Goal: Task Accomplishment & Management: Complete application form

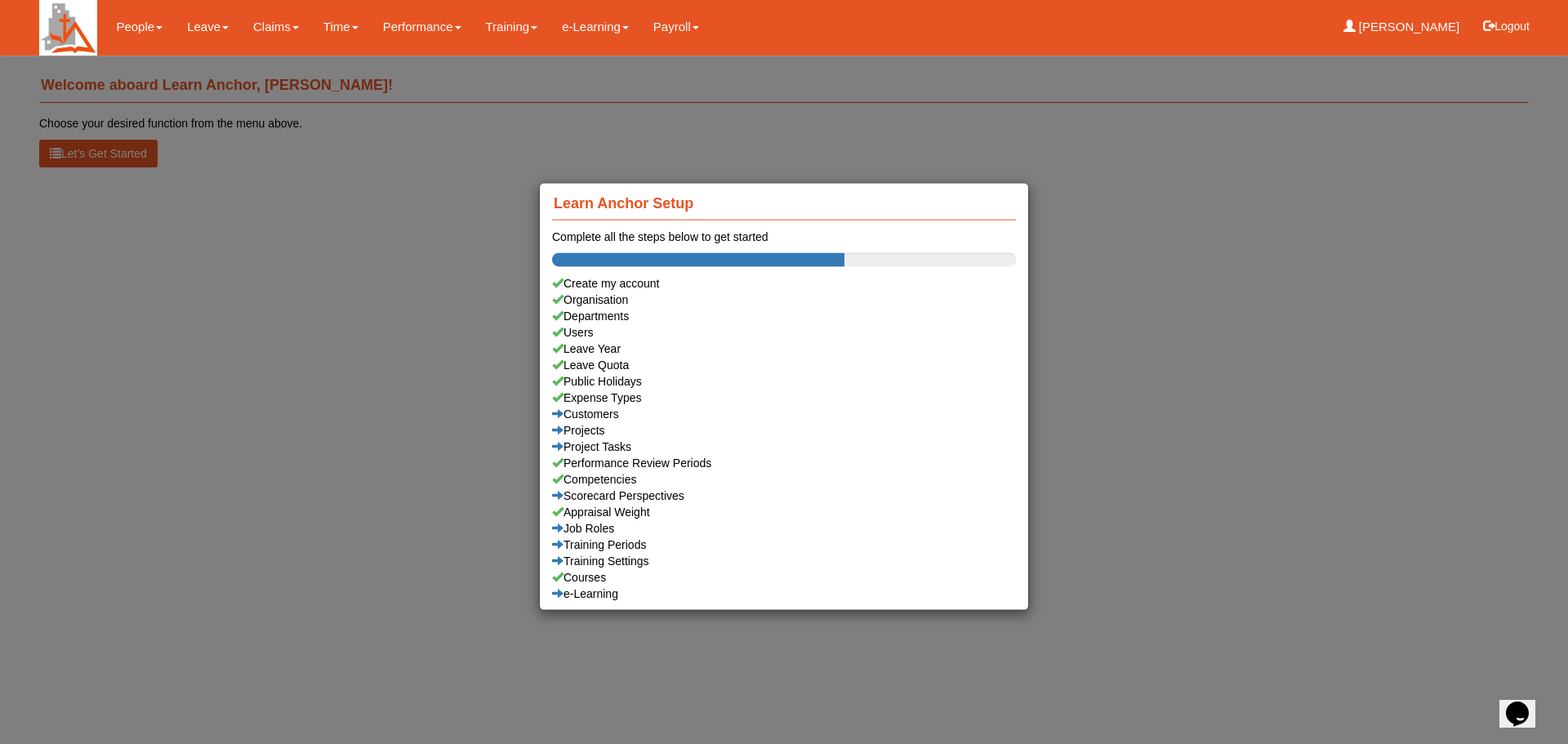
drag, startPoint x: 380, startPoint y: 371, endPoint x: 380, endPoint y: 358, distance: 13.0
click at [380, 370] on div "Learn Anchor Setup Complete all the steps below to get started Create my accoun…" at bounding box center [784, 372] width 1568 height 744
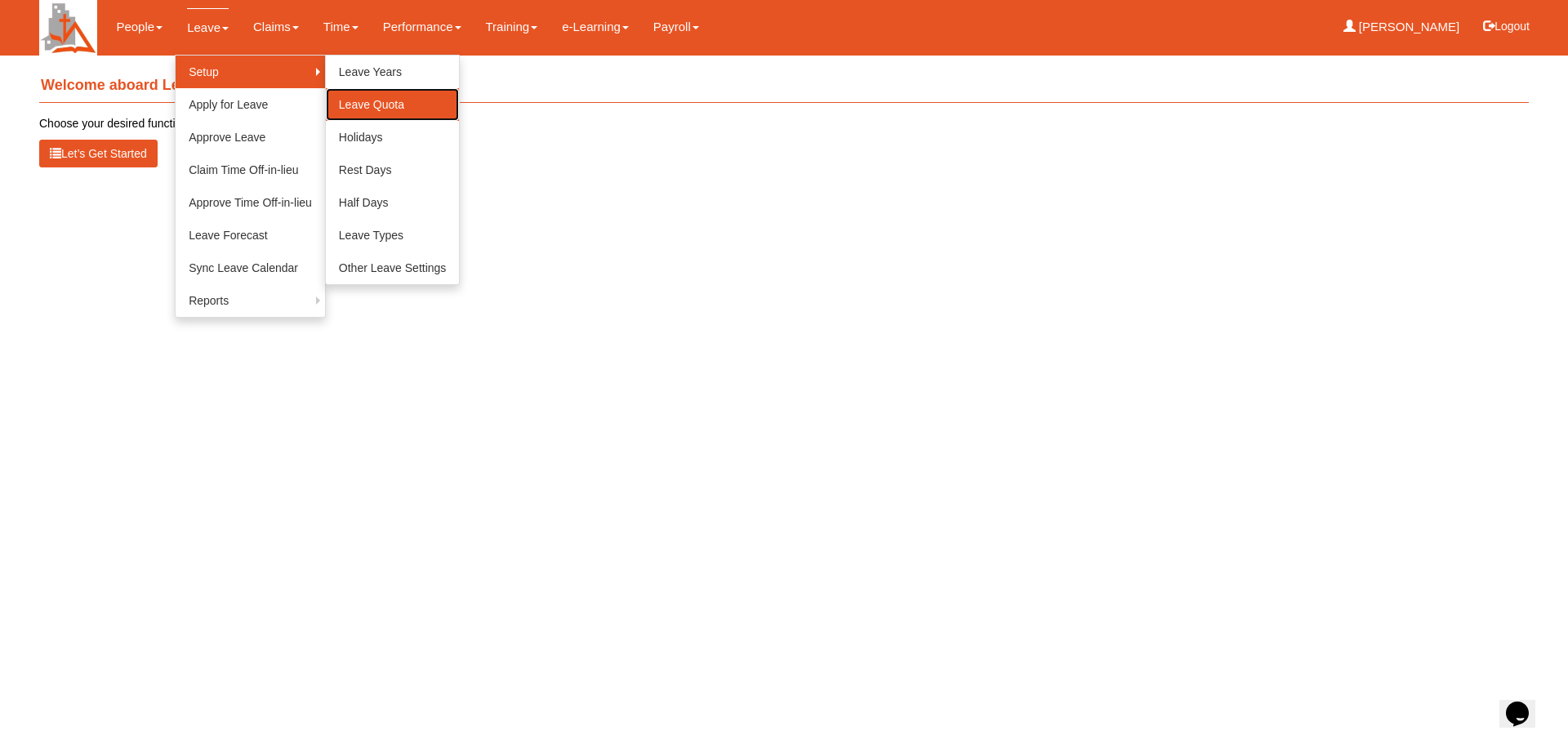
click at [380, 104] on link "Leave Quota" at bounding box center [392, 104] width 134 height 32
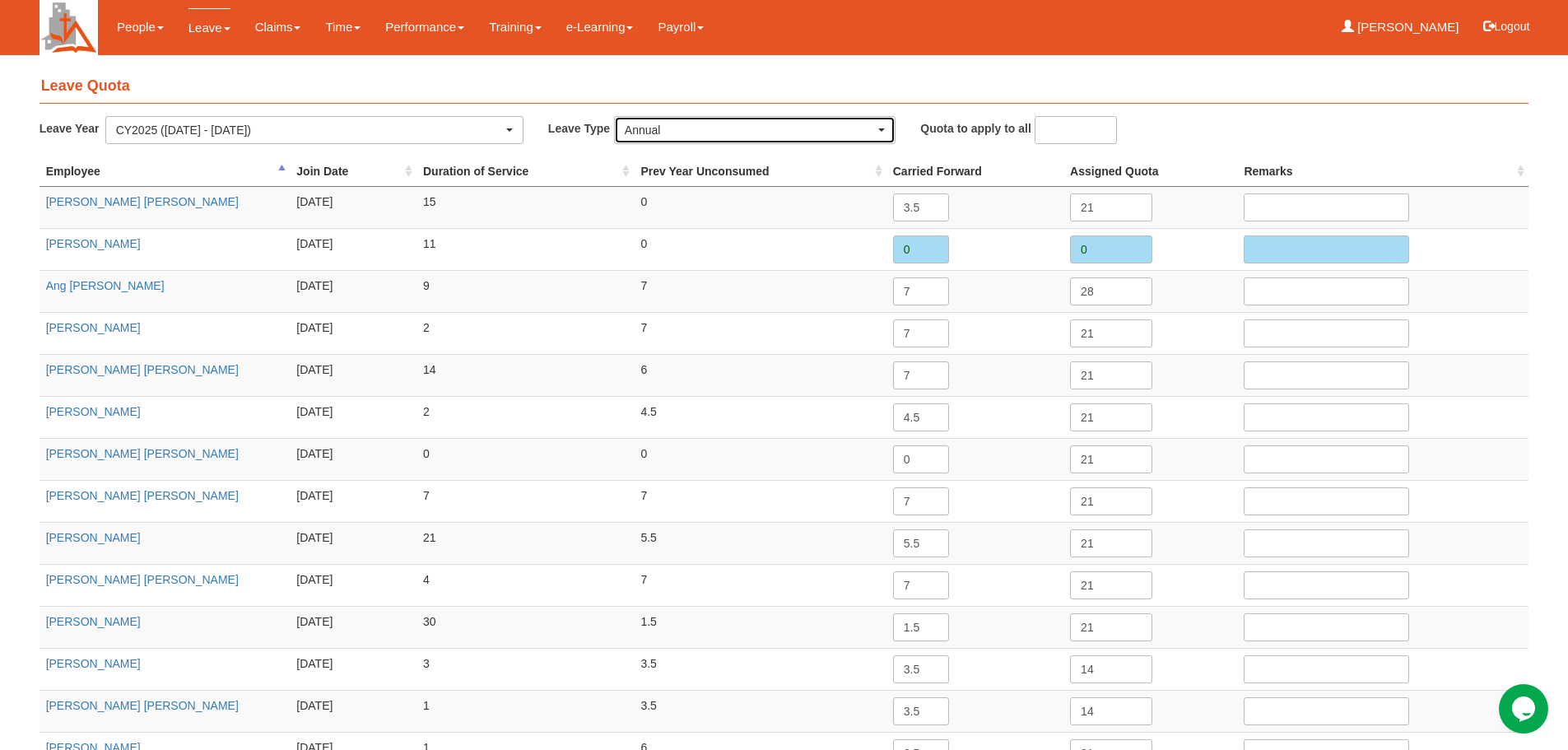
click at [883, 130] on span "button" at bounding box center [881, 130] width 6 height 4
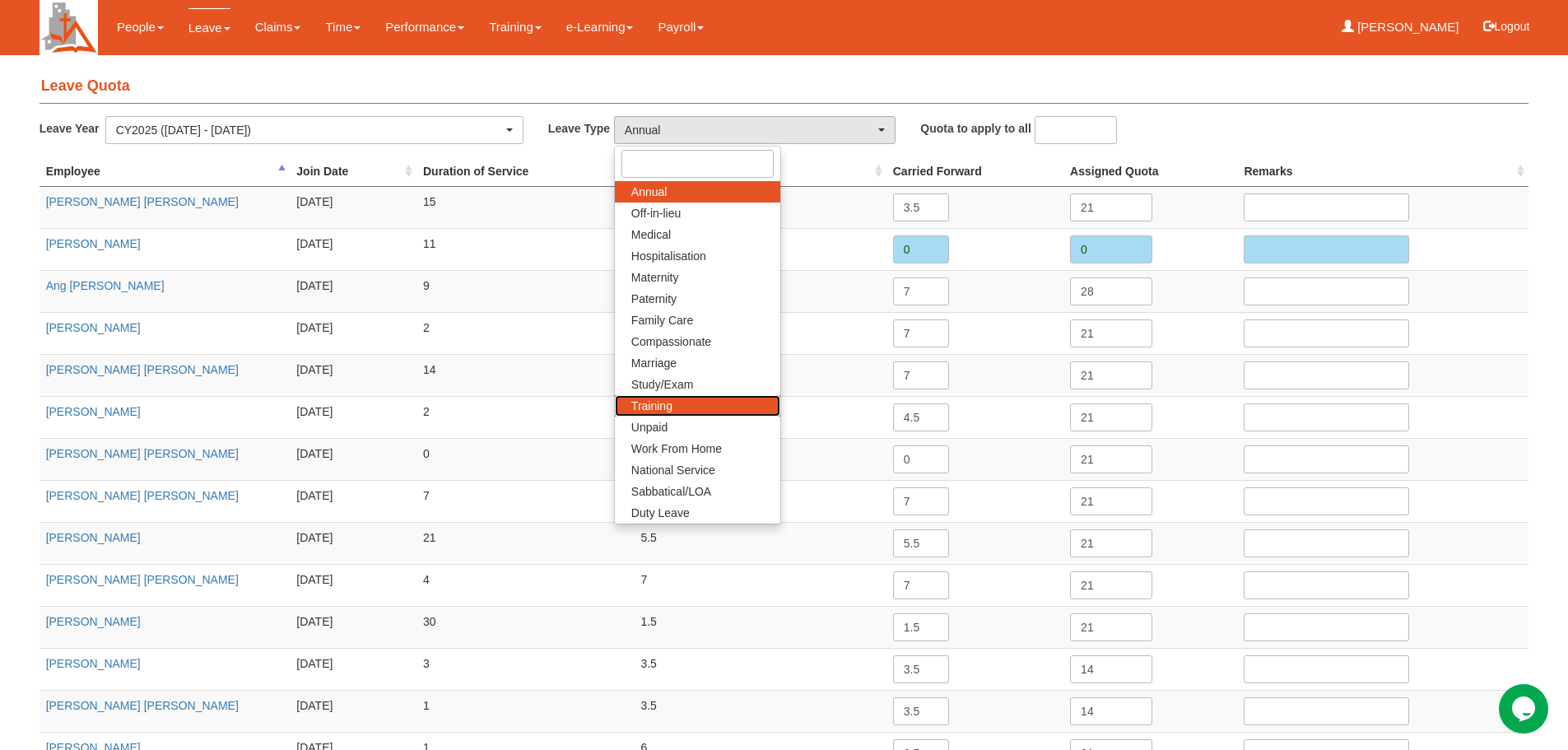
click at [656, 407] on span "Training" at bounding box center [651, 406] width 41 height 17
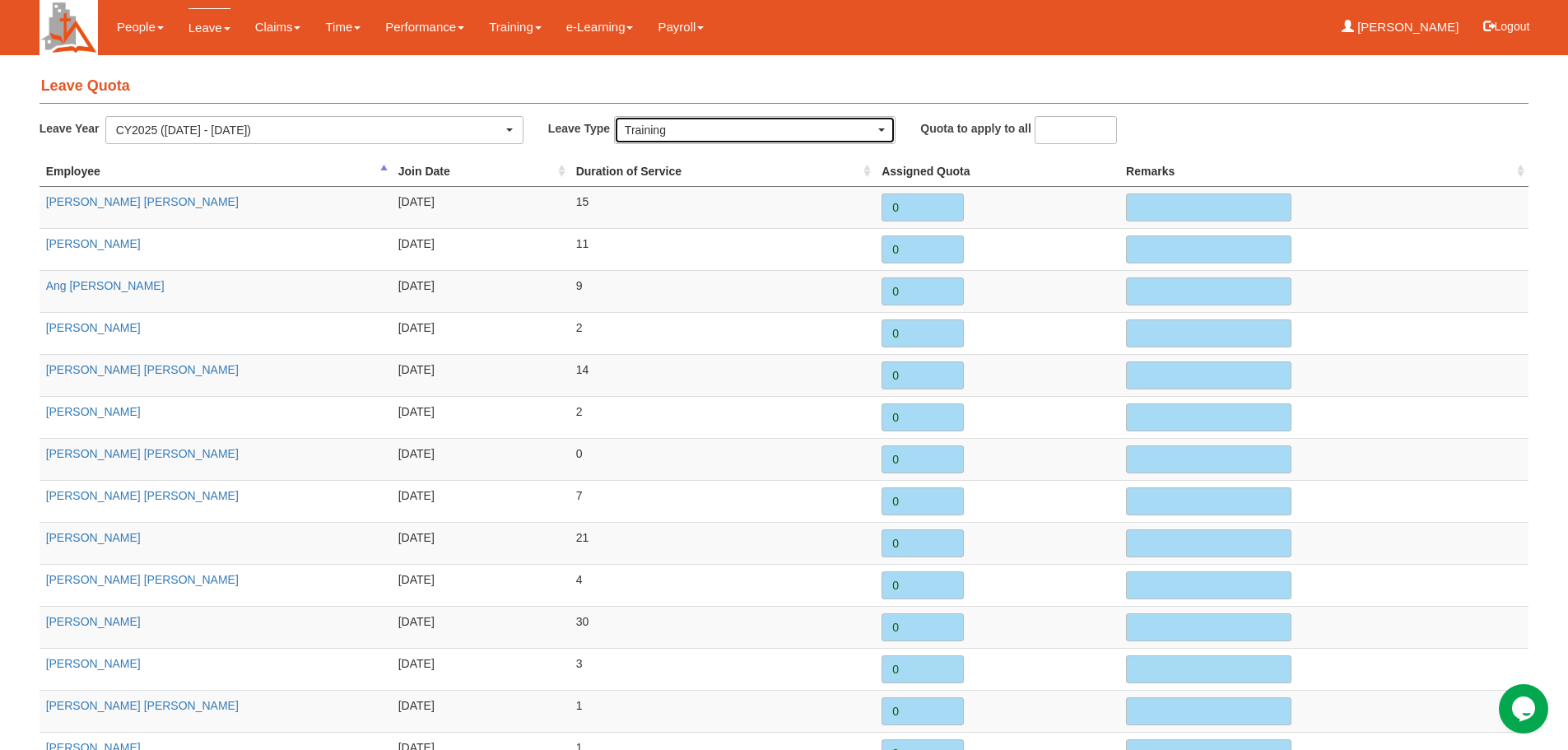
click at [893, 131] on div "Training" at bounding box center [755, 130] width 280 height 26
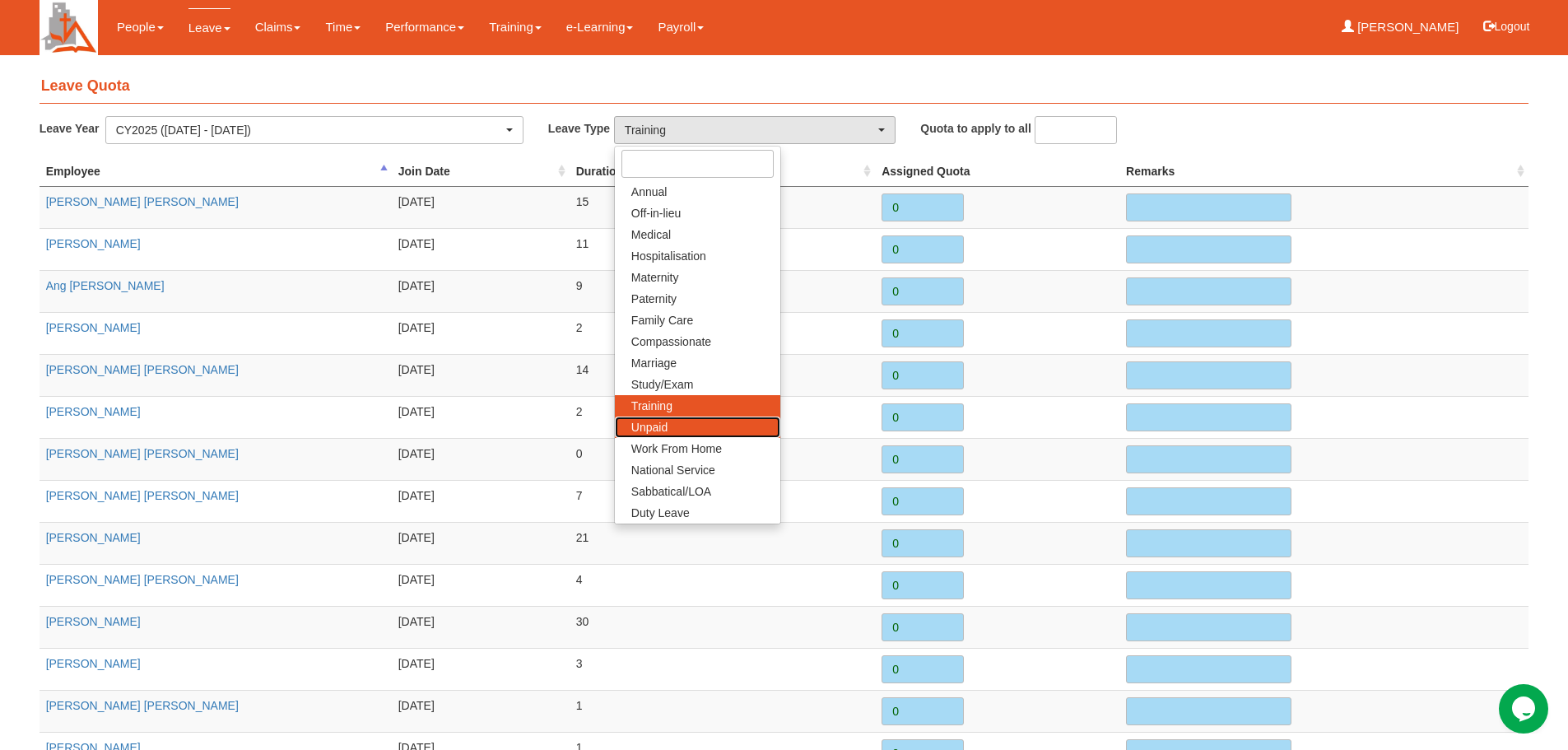
click at [682, 423] on link "Unpaid" at bounding box center [698, 427] width 165 height 21
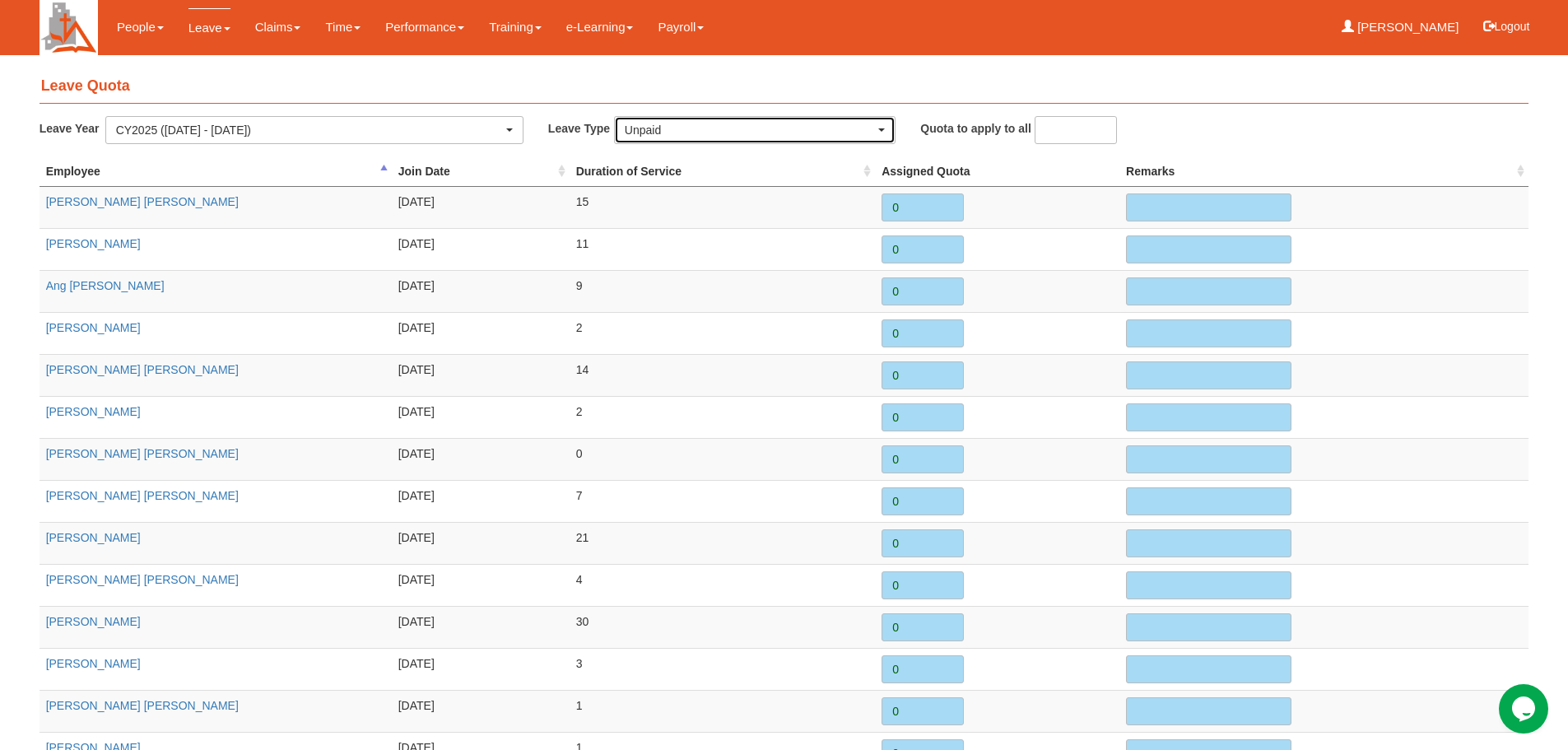
click at [880, 131] on span "button" at bounding box center [881, 130] width 6 height 4
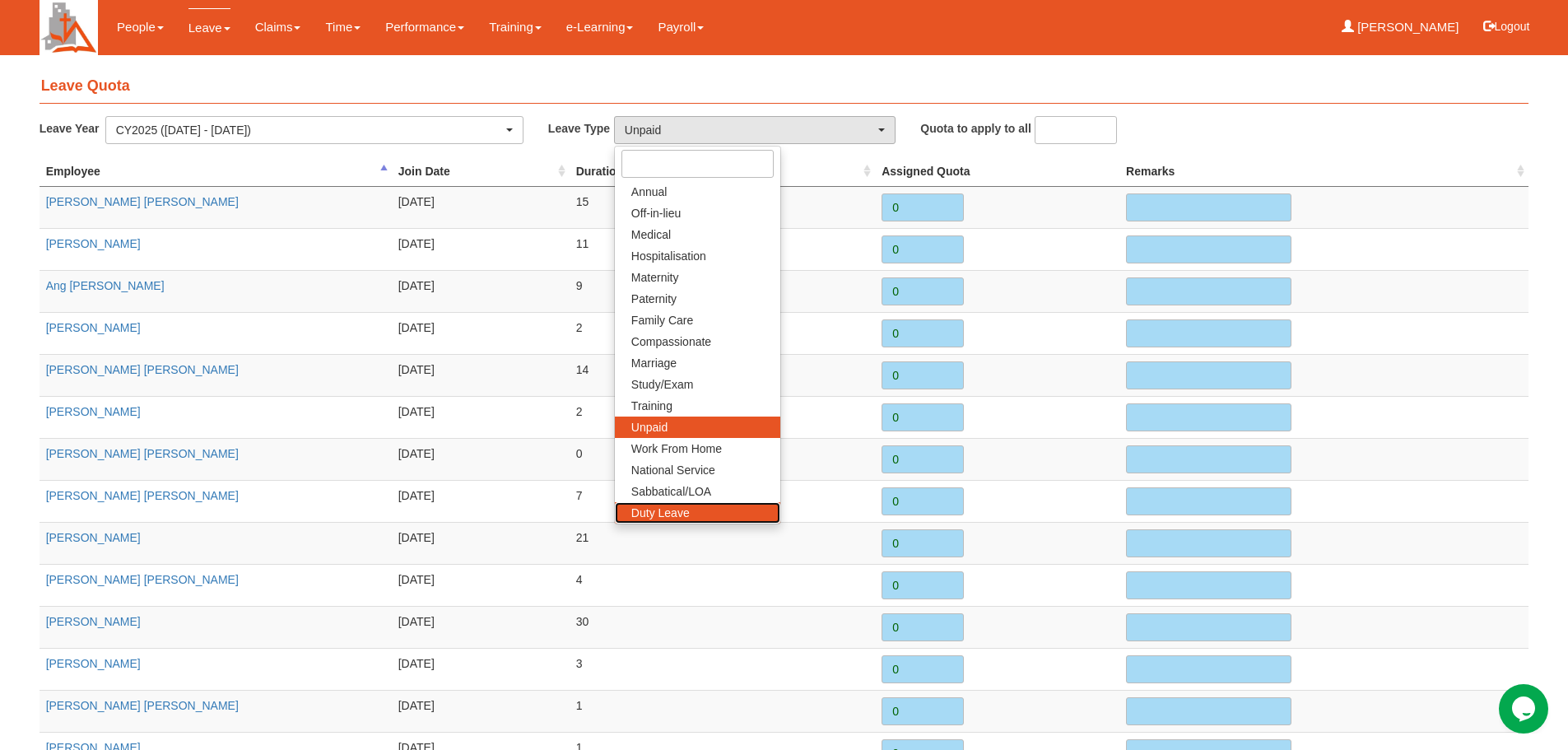
click at [688, 508] on link "Duty Leave" at bounding box center [698, 512] width 165 height 21
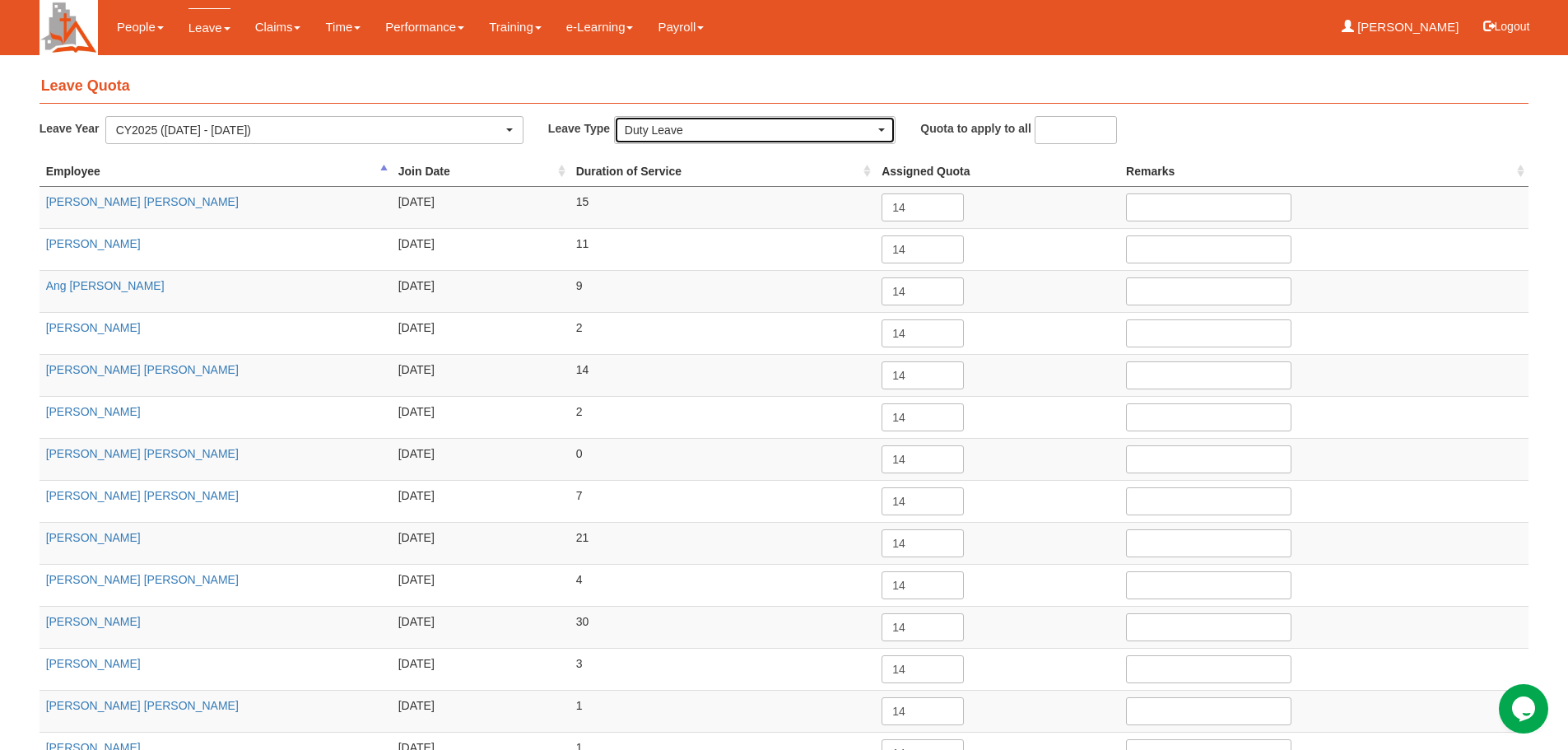
click at [882, 134] on button "Duty Leave" at bounding box center [754, 130] width 281 height 28
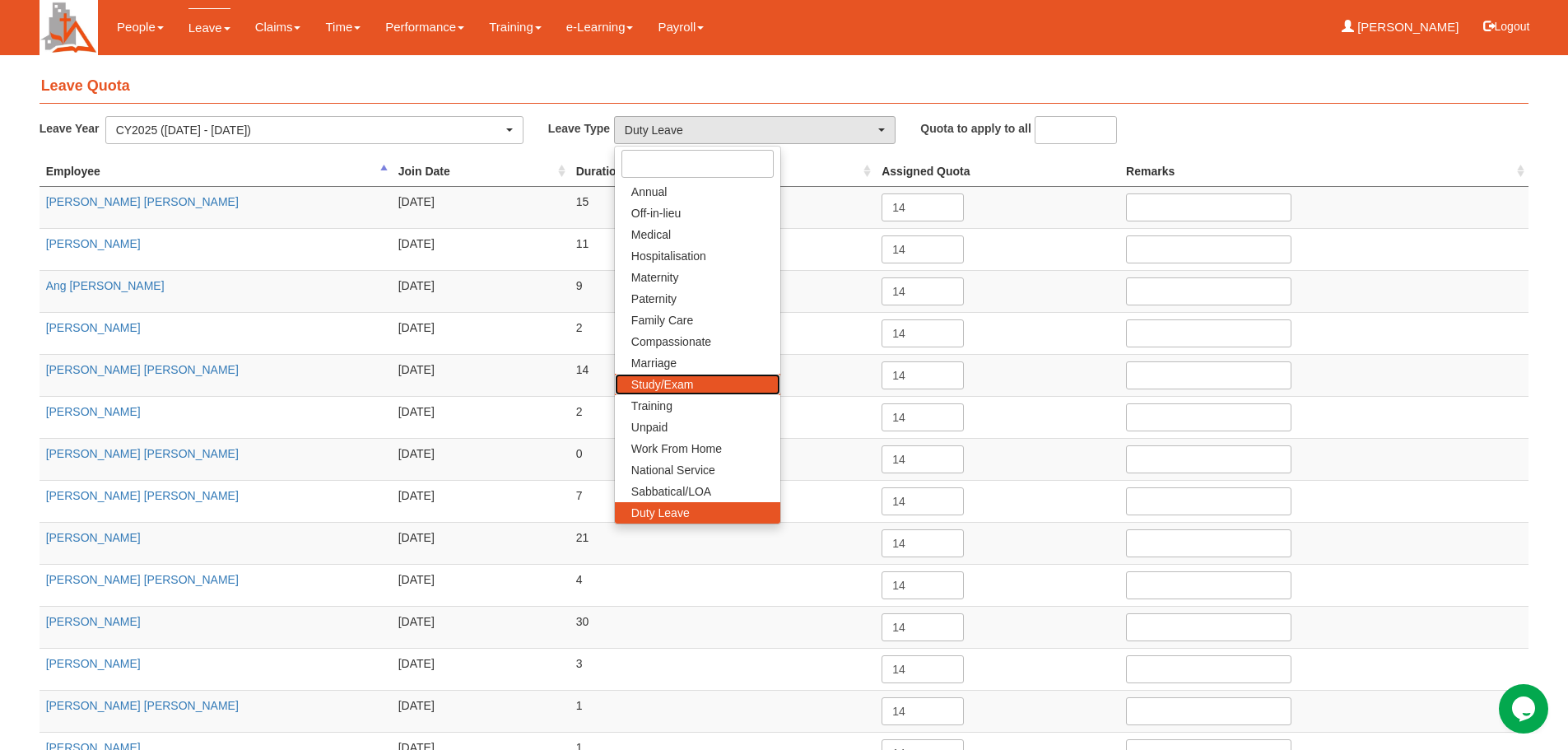
click at [688, 387] on span "Study/Exam" at bounding box center [662, 384] width 62 height 17
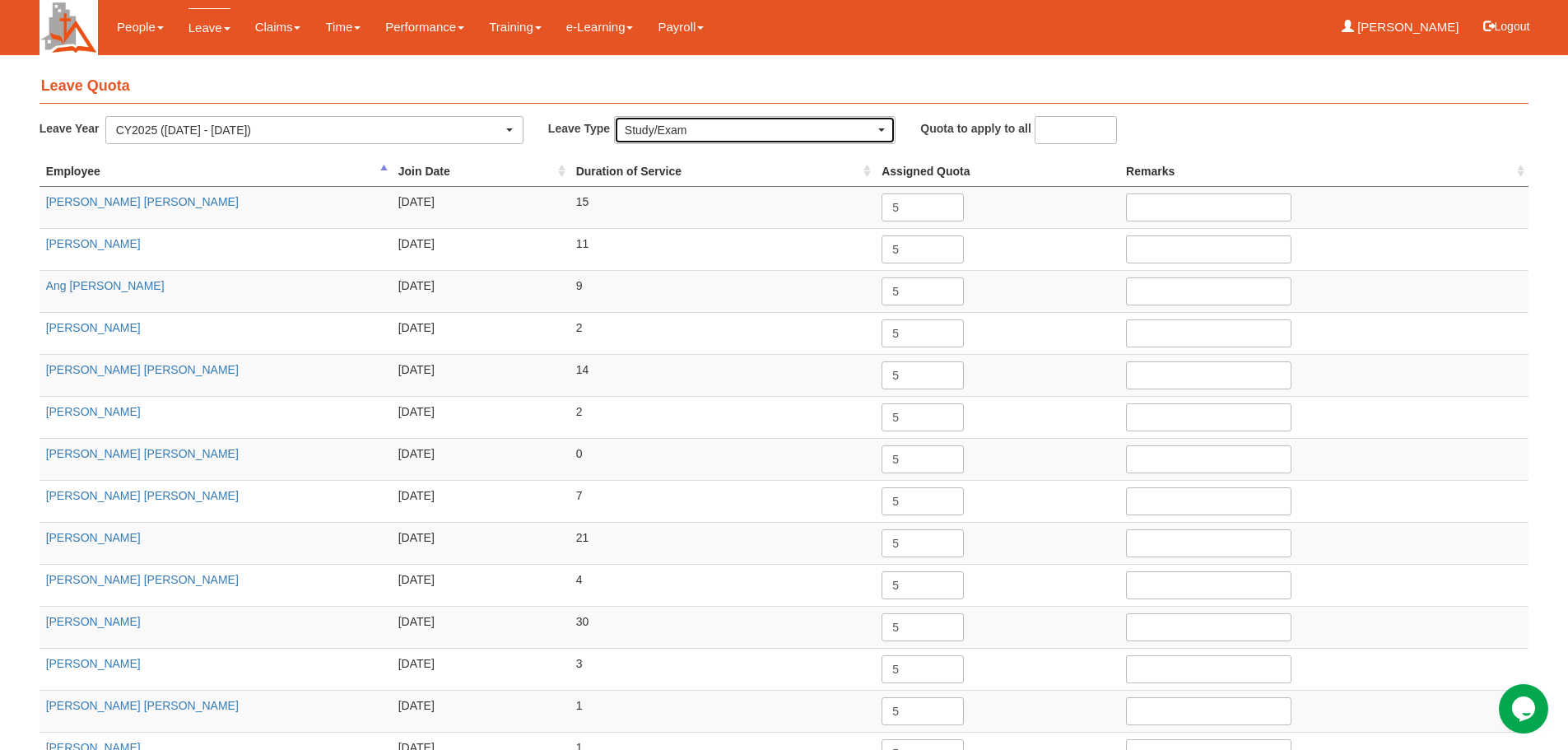
click at [875, 133] on div "Study/Exam" at bounding box center [750, 130] width 251 height 17
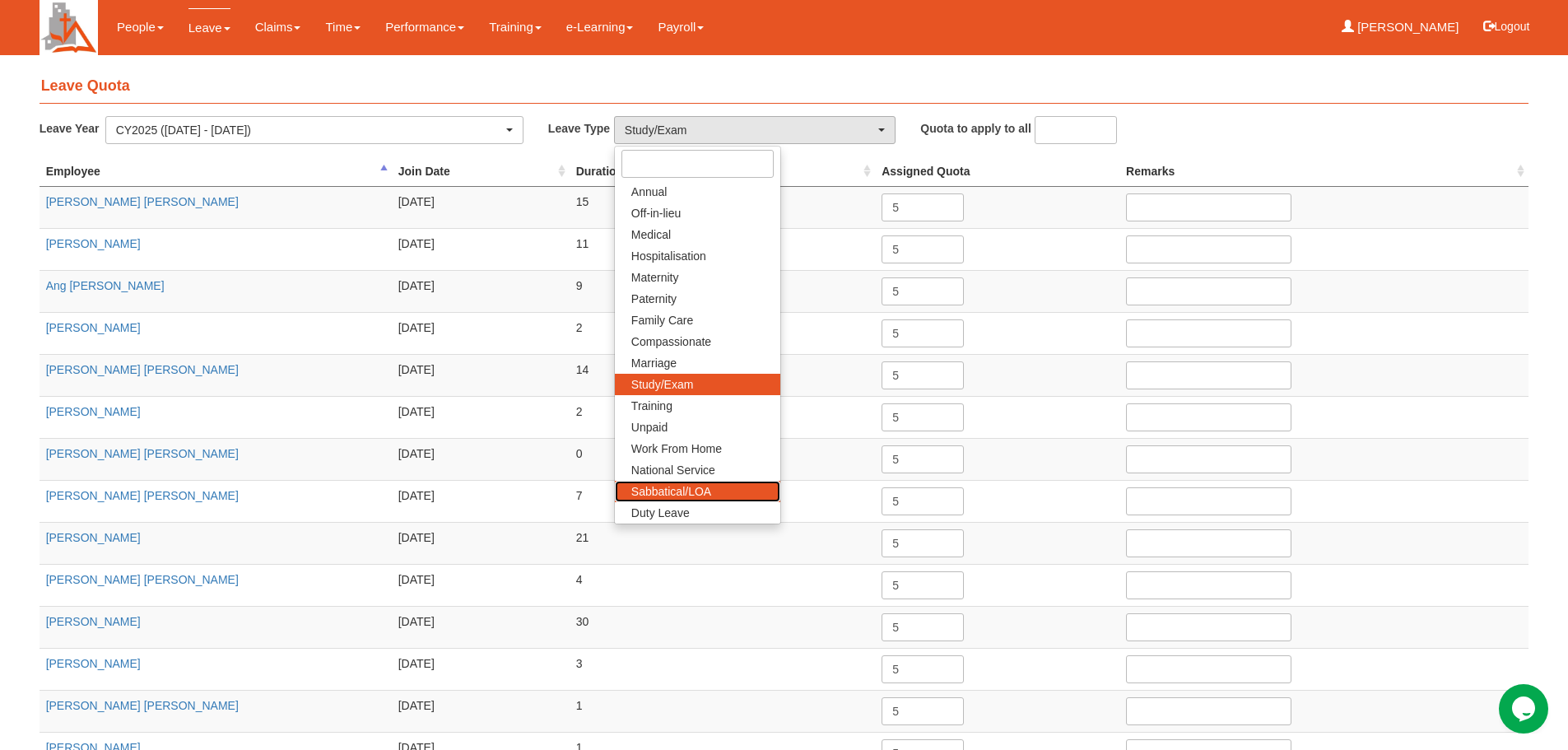
click at [675, 485] on span "Sabbatical/LOA" at bounding box center [671, 492] width 80 height 17
select select "22"
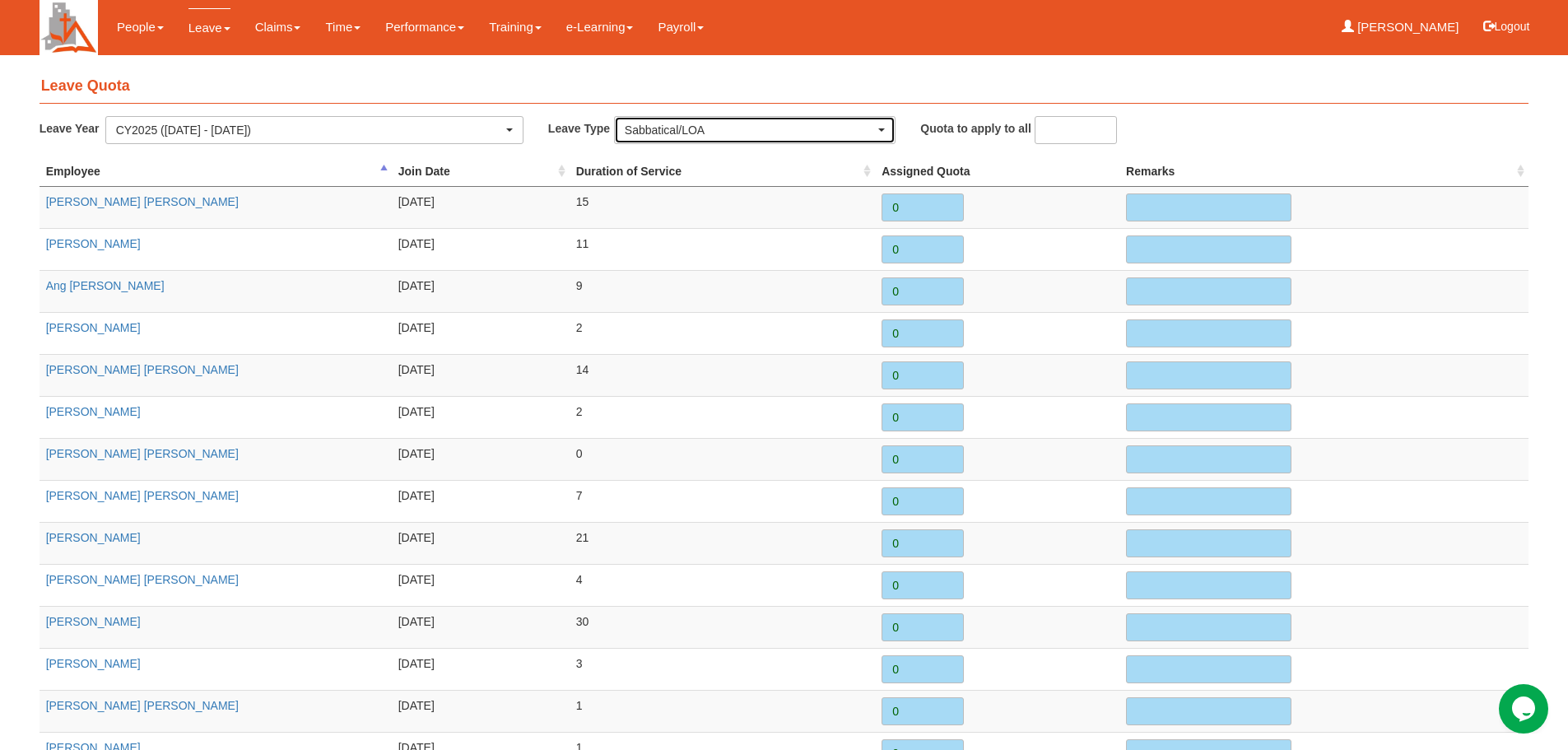
click at [880, 134] on div "Sabbatical/LOA" at bounding box center [754, 130] width 260 height 17
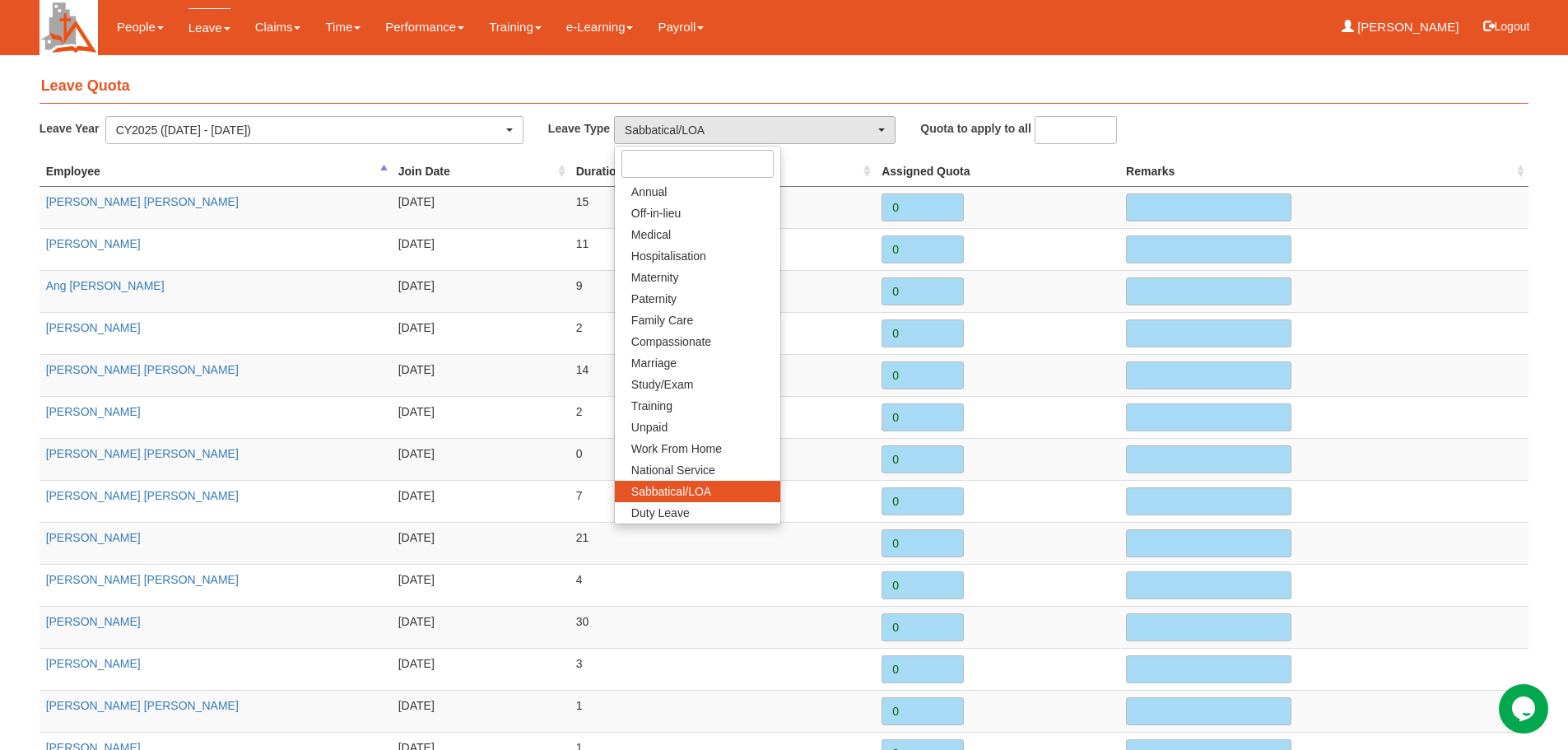
click at [1418, 293] on td at bounding box center [1323, 291] width 409 height 42
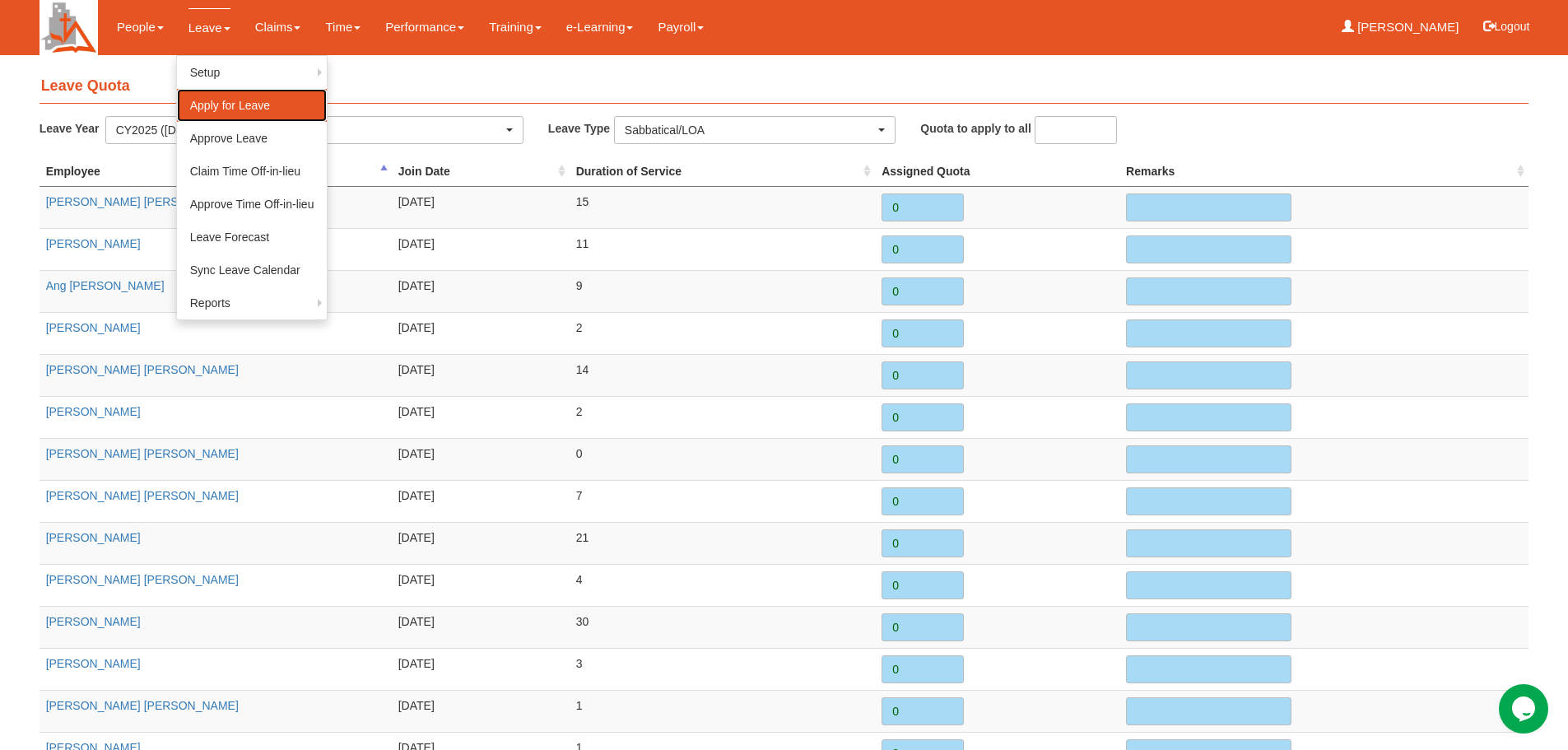
click at [250, 101] on link "Apply for Leave" at bounding box center [252, 105] width 150 height 32
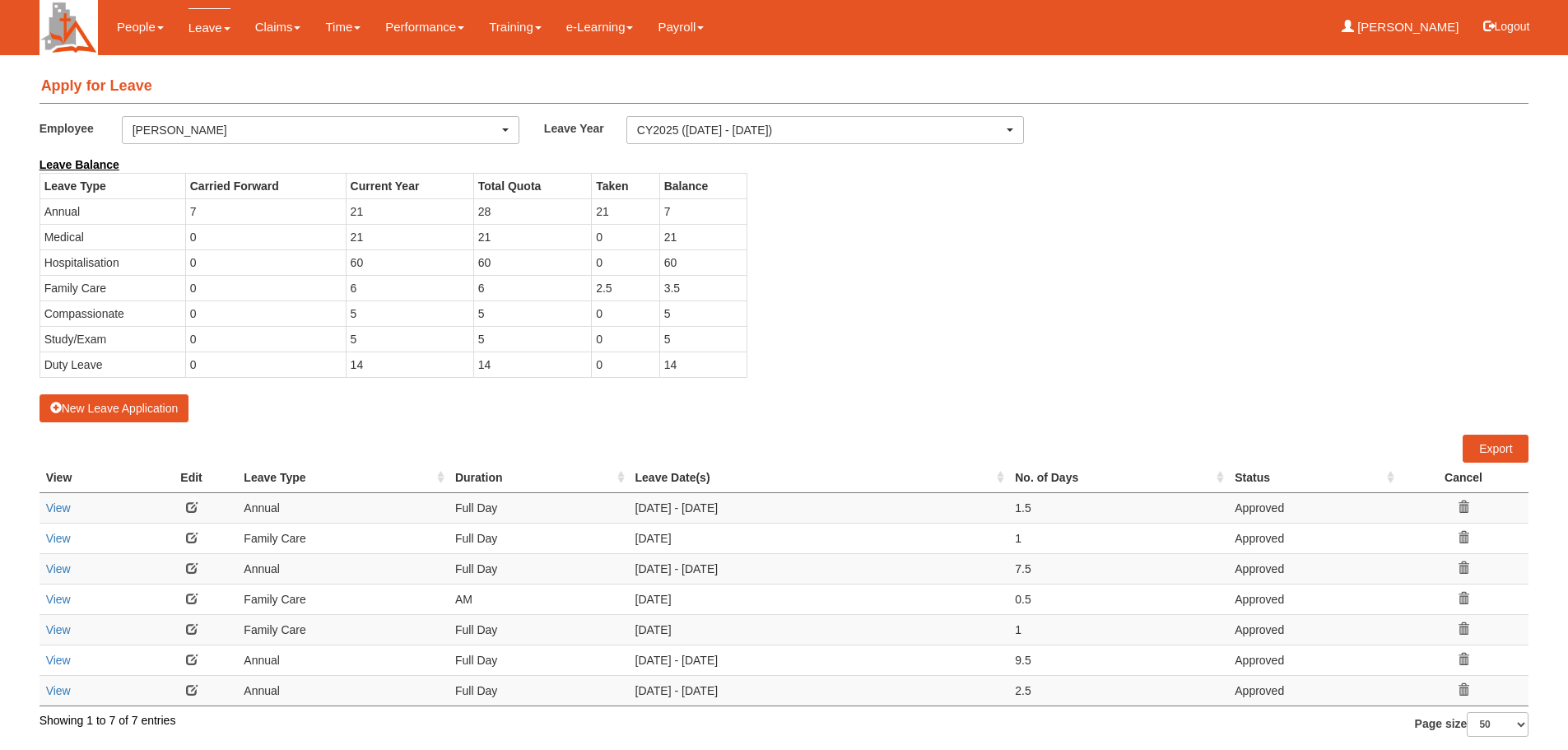
select select "50"
click at [102, 410] on button "New Leave Application" at bounding box center [114, 408] width 149 height 28
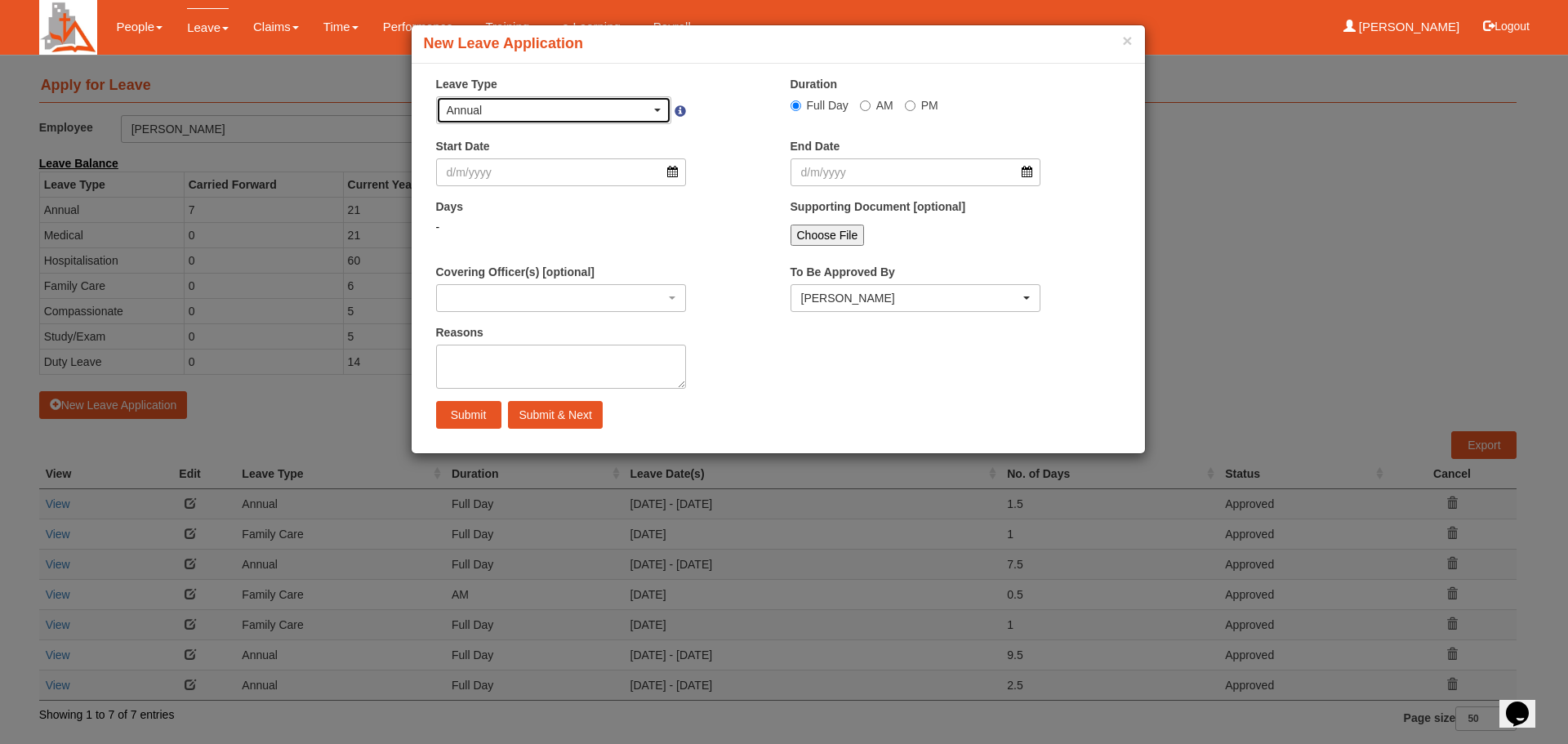
click at [652, 109] on div "Annual" at bounding box center [553, 110] width 215 height 17
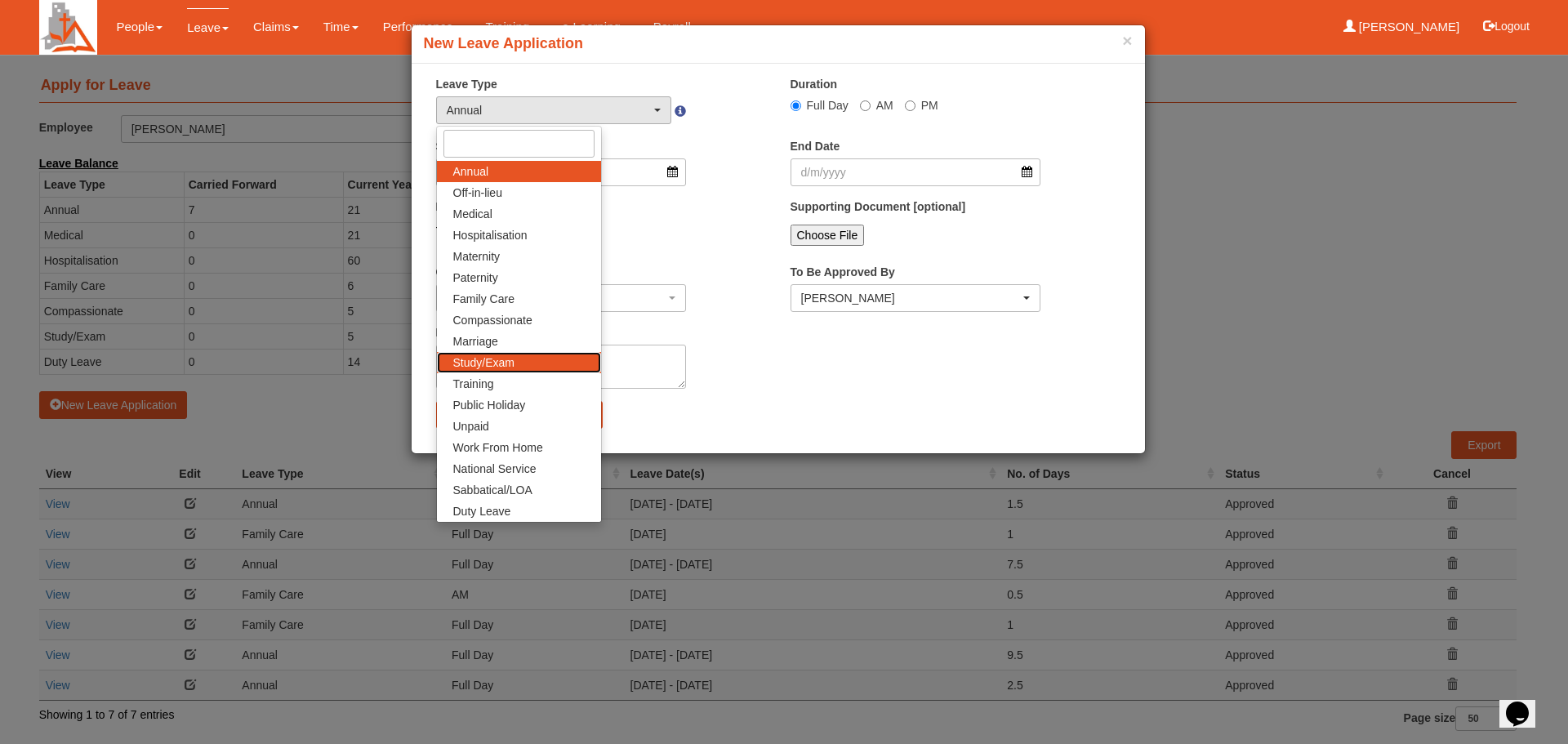
click at [492, 361] on span "Study/Exam" at bounding box center [483, 363] width 62 height 17
select select "12"
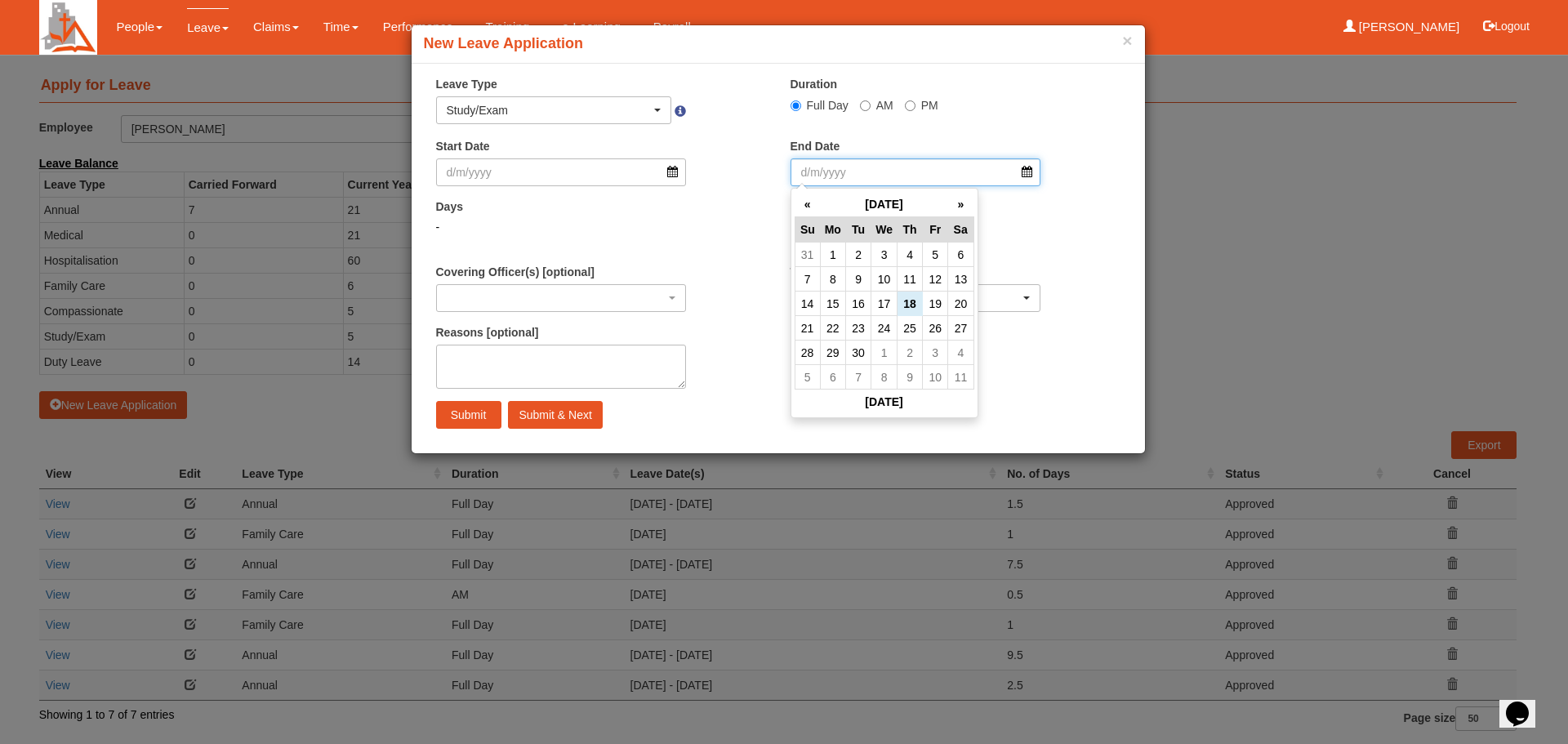
click at [1028, 170] on input "End Date" at bounding box center [916, 172] width 250 height 28
click at [960, 203] on th "»" at bounding box center [961, 204] width 26 height 26
click at [963, 346] on td "1" at bounding box center [961, 353] width 26 height 25
type input "[DATE]"
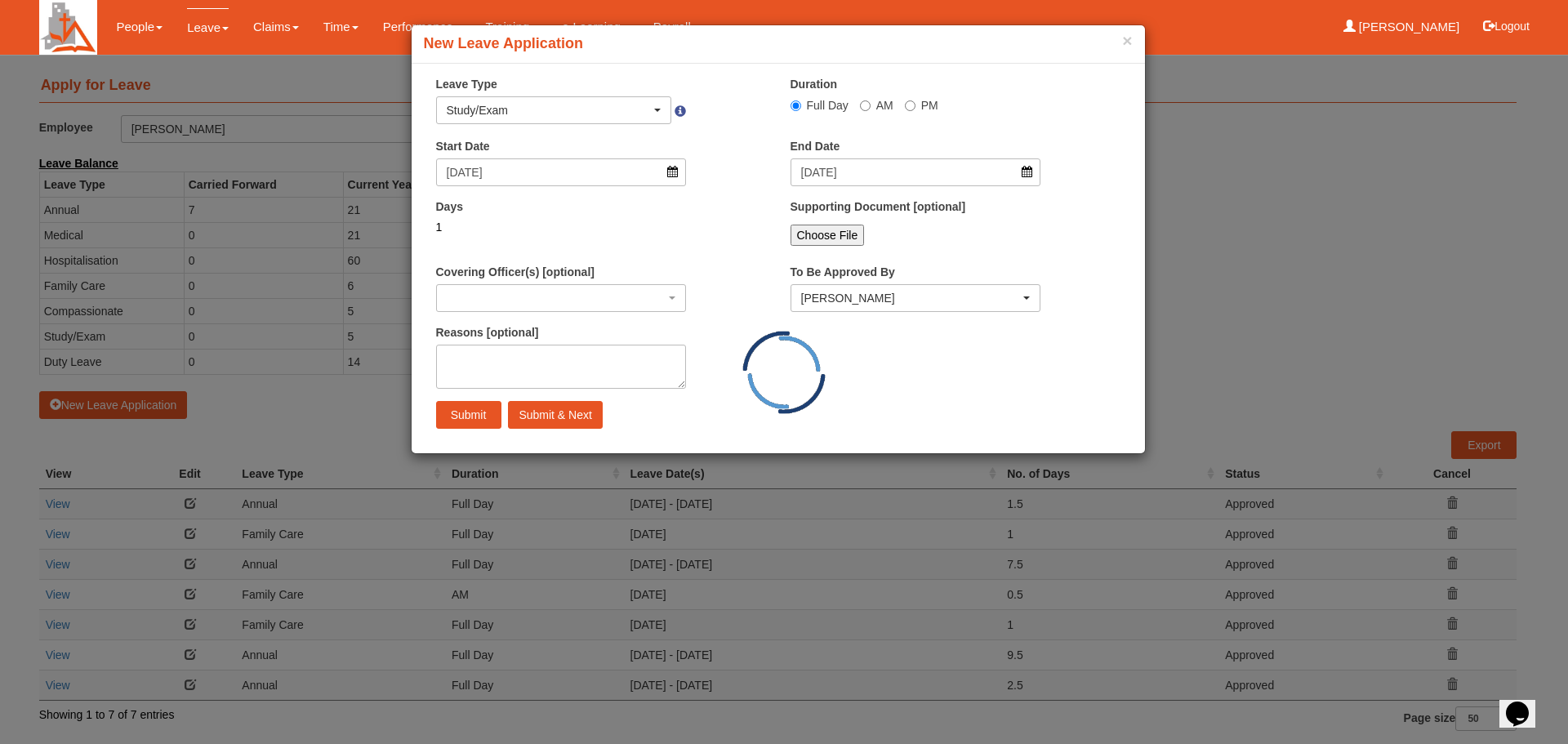
select select
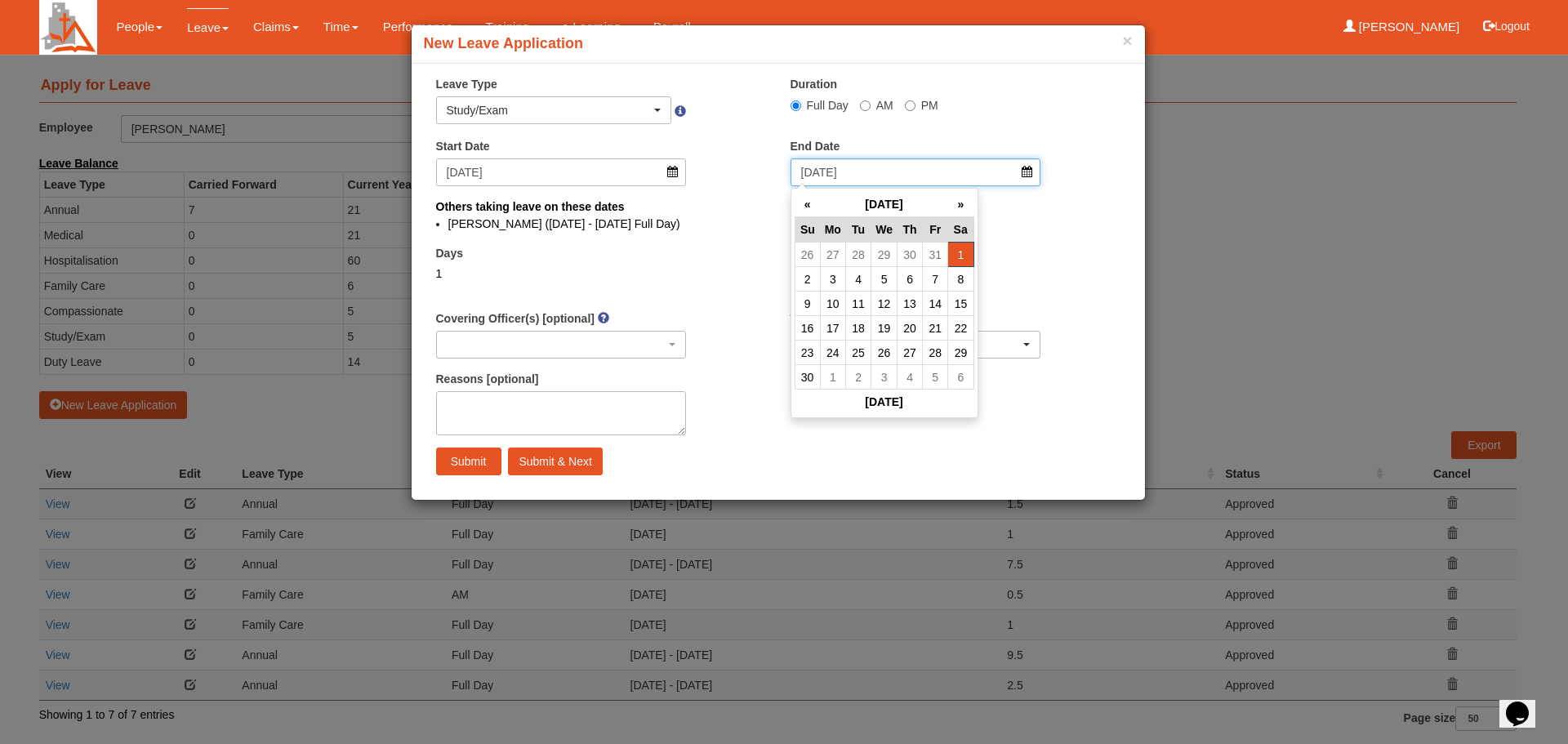
click at [1021, 174] on input "[DATE]" at bounding box center [916, 172] width 250 height 28
click at [807, 279] on td "2" at bounding box center [807, 279] width 26 height 25
type input "[DATE]"
select select
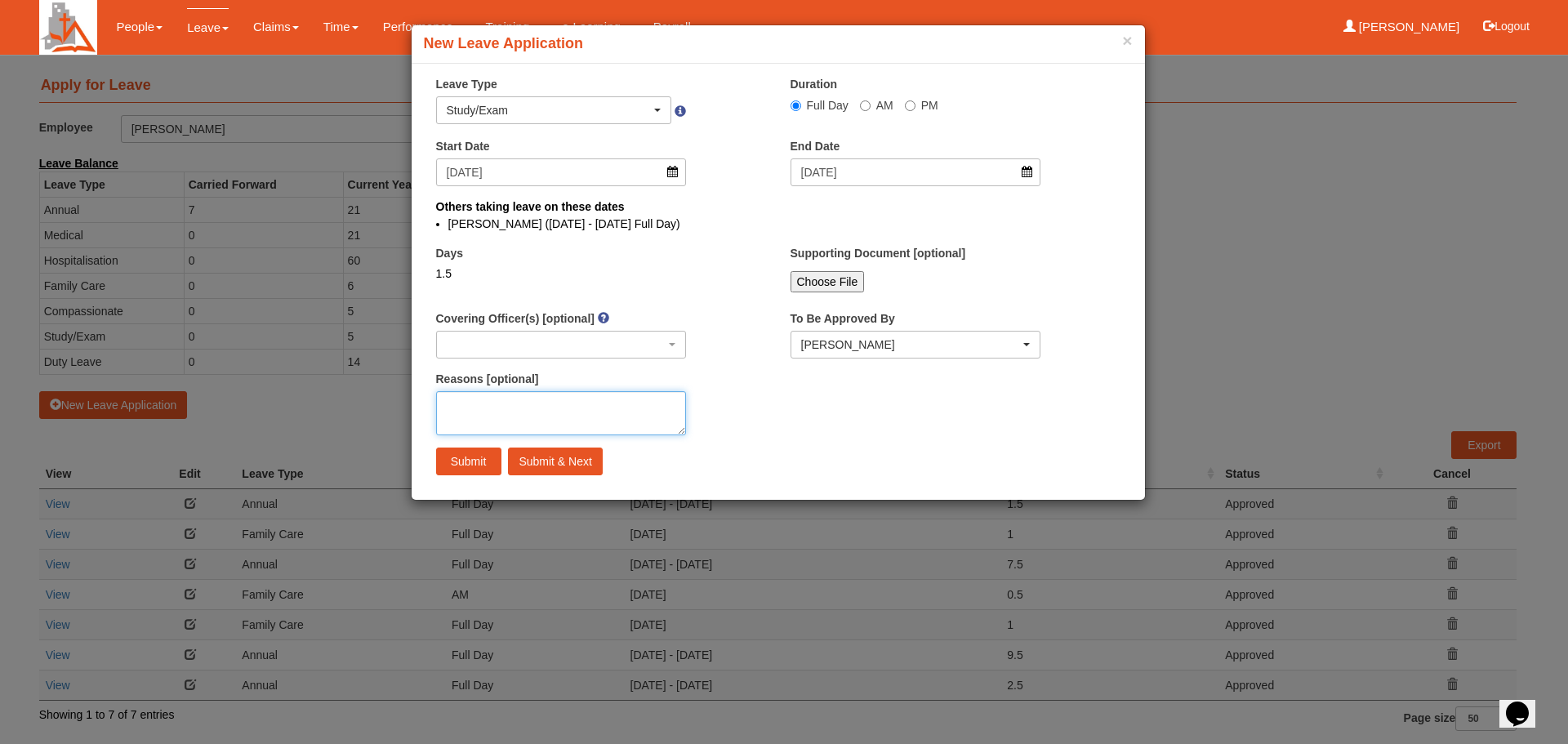
click at [523, 407] on textarea "Reasons [optional]" at bounding box center [562, 413] width 250 height 44
click at [447, 411] on textarea "Spiritual retreat at [GEOGRAPHIC_DATA]" at bounding box center [562, 413] width 250 height 44
type textarea "Much needed Spiritual retreat at [GEOGRAPHIC_DATA]"
click at [474, 463] on input "Submit" at bounding box center [469, 461] width 65 height 28
select select "1"
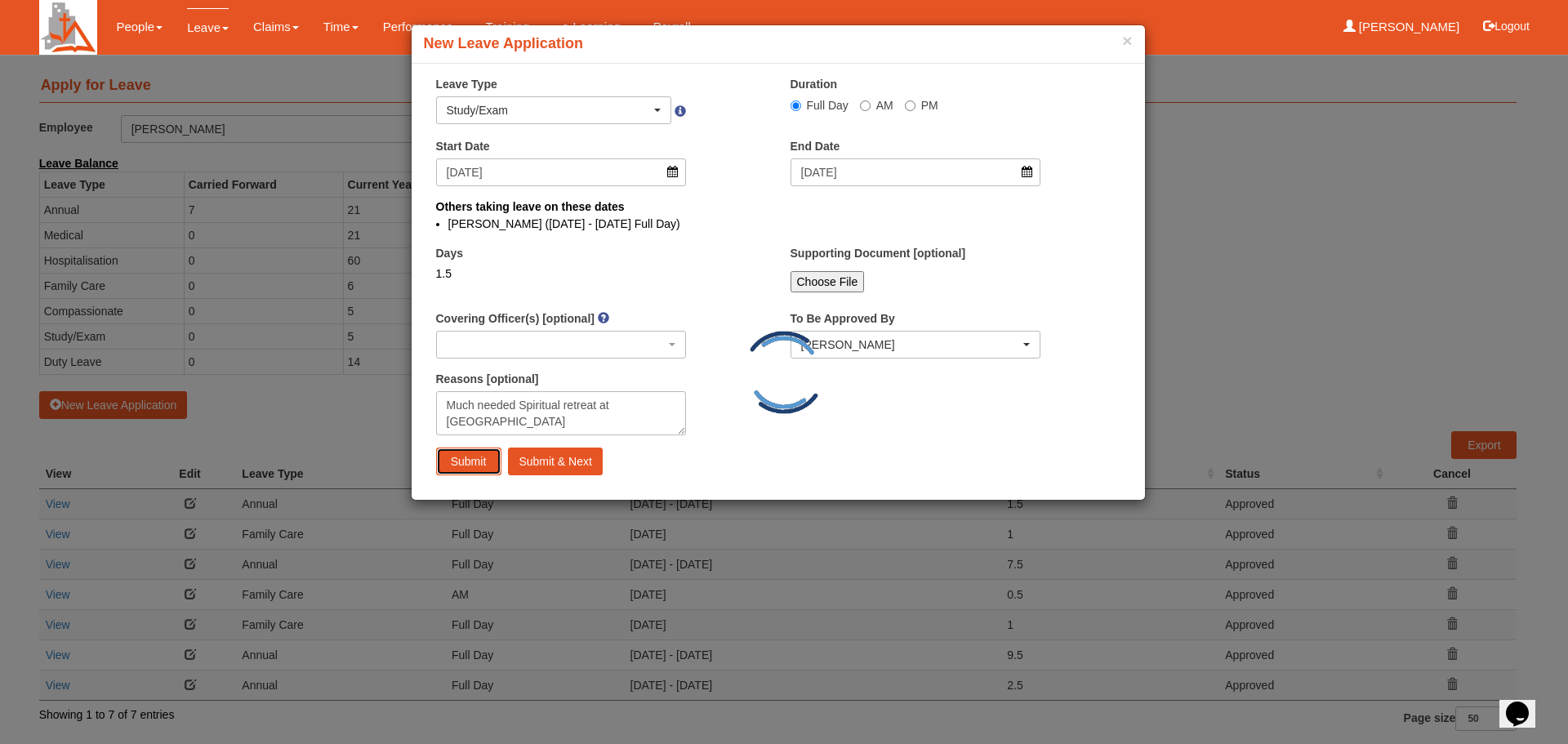
select select
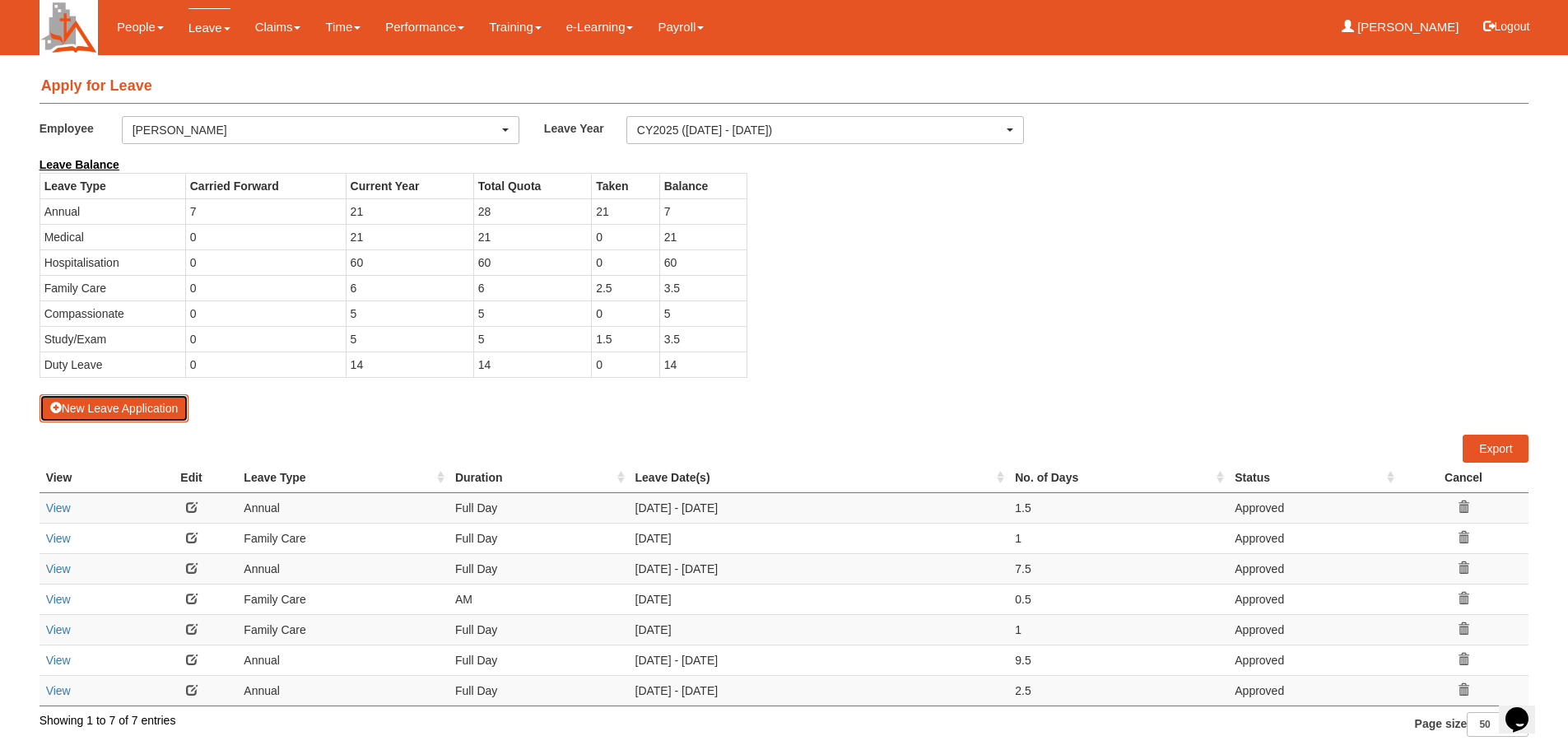
select select "50"
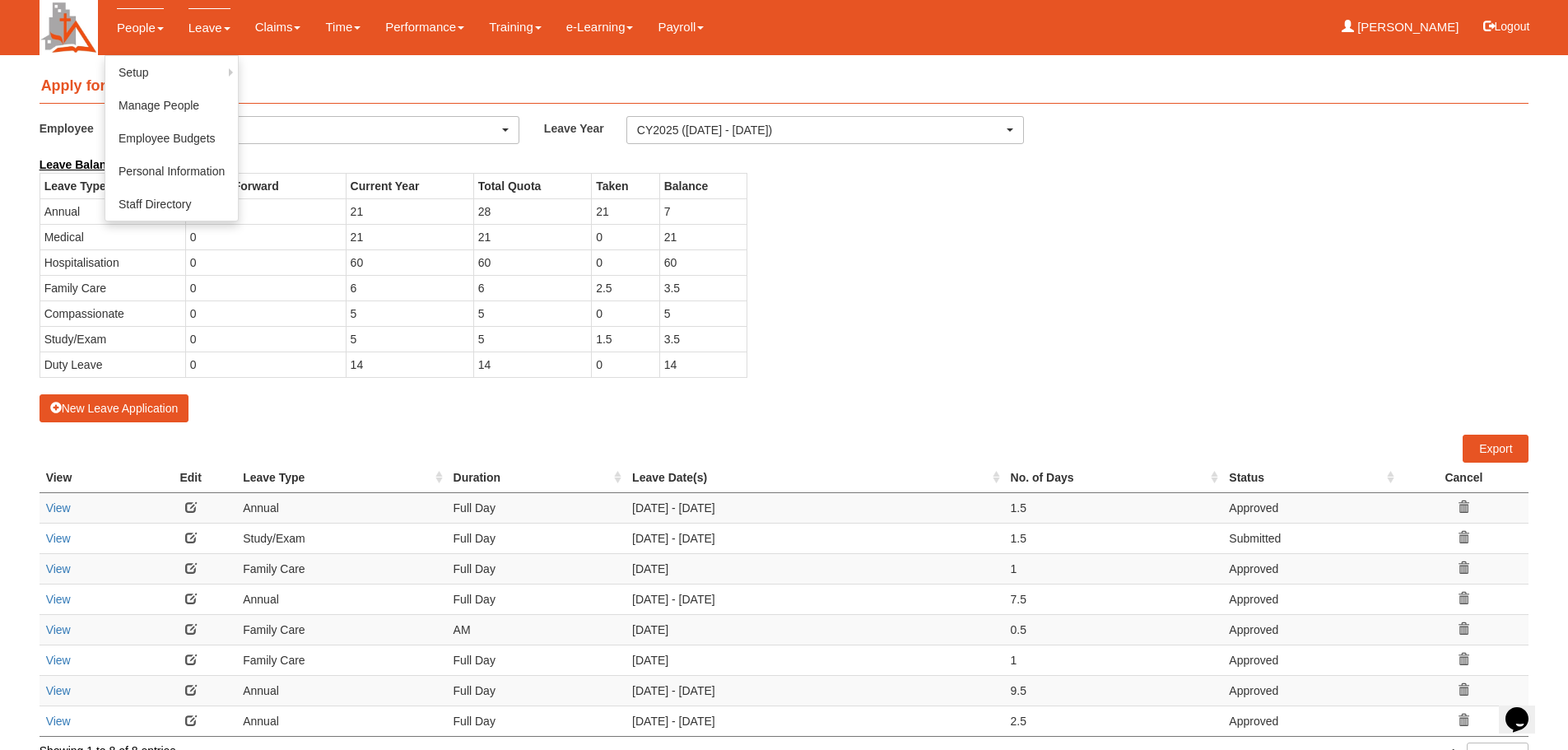
click at [133, 30] on link "People" at bounding box center [140, 28] width 47 height 39
